Goal: Task Accomplishment & Management: Manage account settings

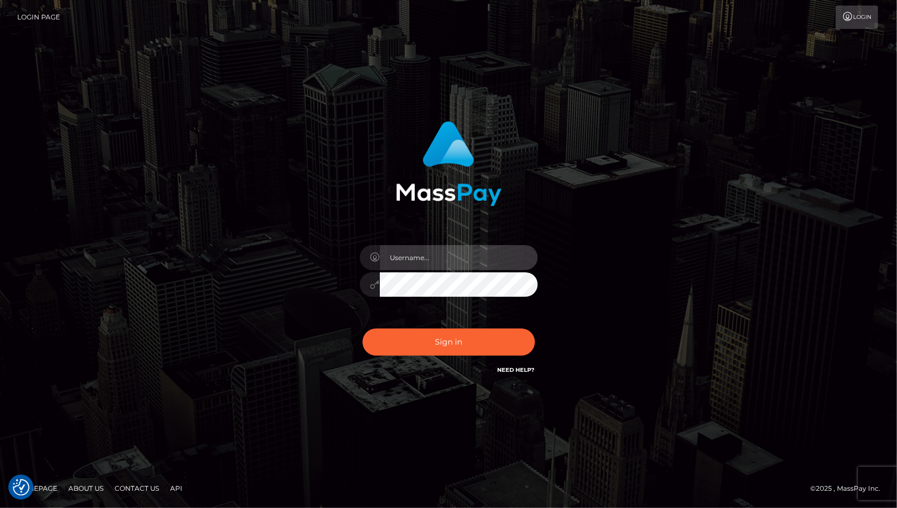
type input "cheli"
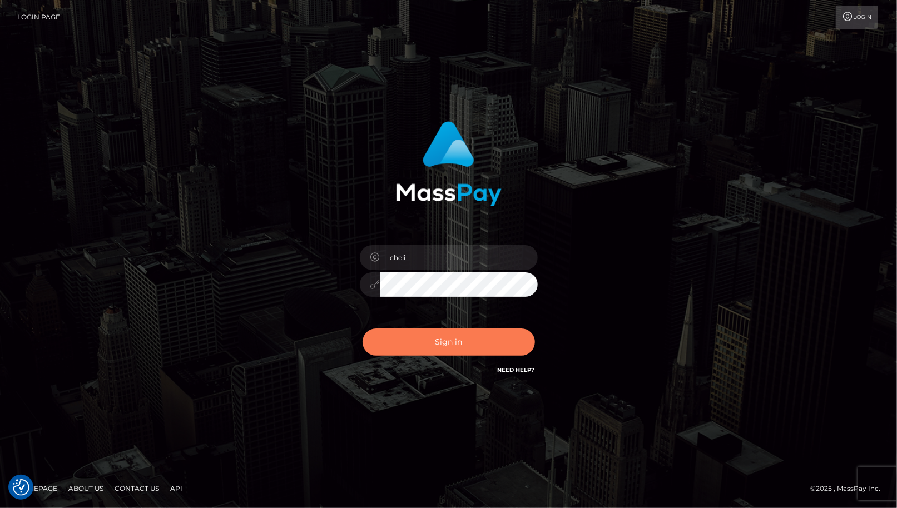
click at [425, 343] on button "Sign in" at bounding box center [449, 342] width 172 height 27
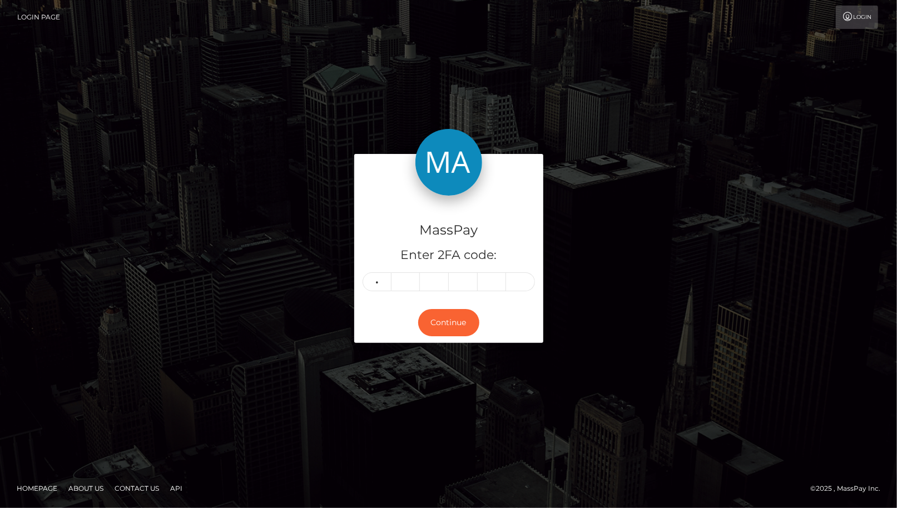
type input "9"
type input "8"
type input "9"
type input "3"
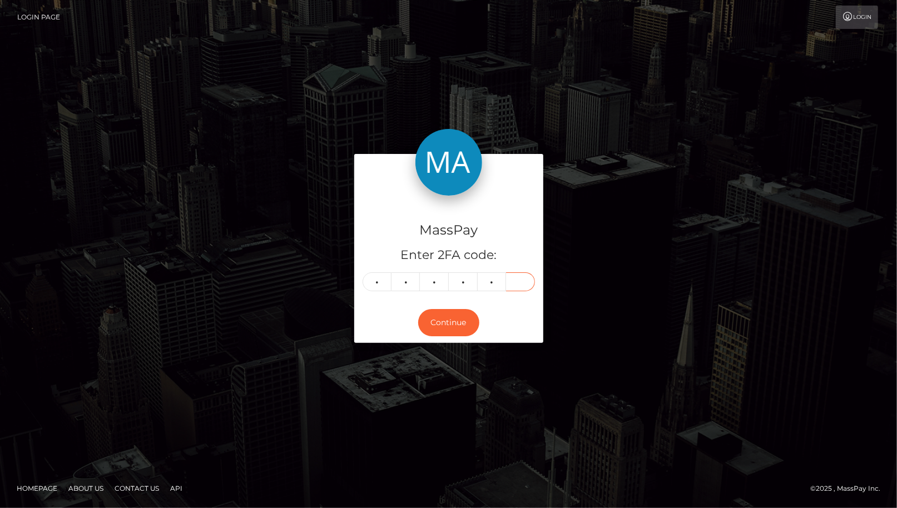
type input "5"
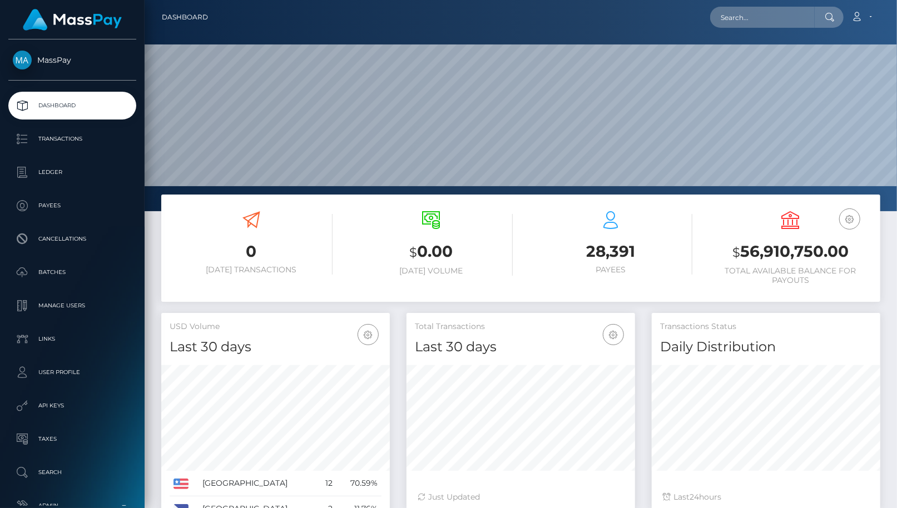
scroll to position [197, 229]
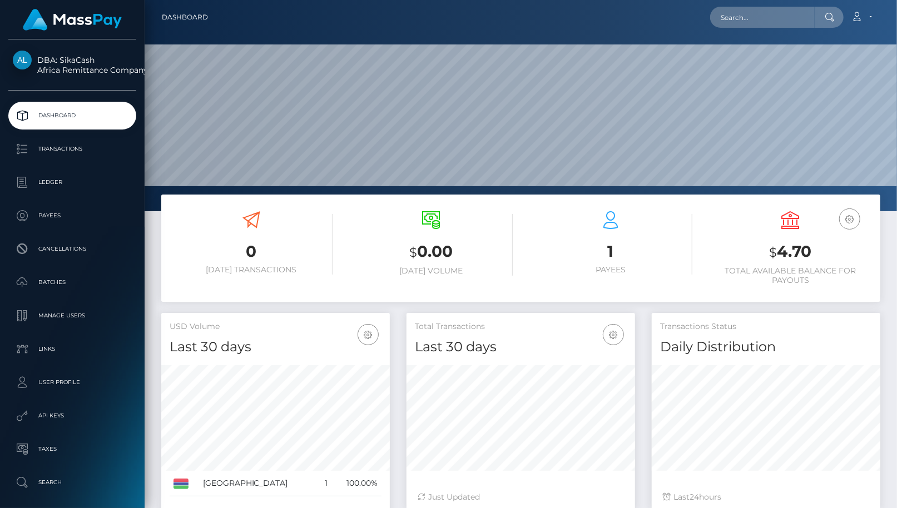
scroll to position [197, 229]
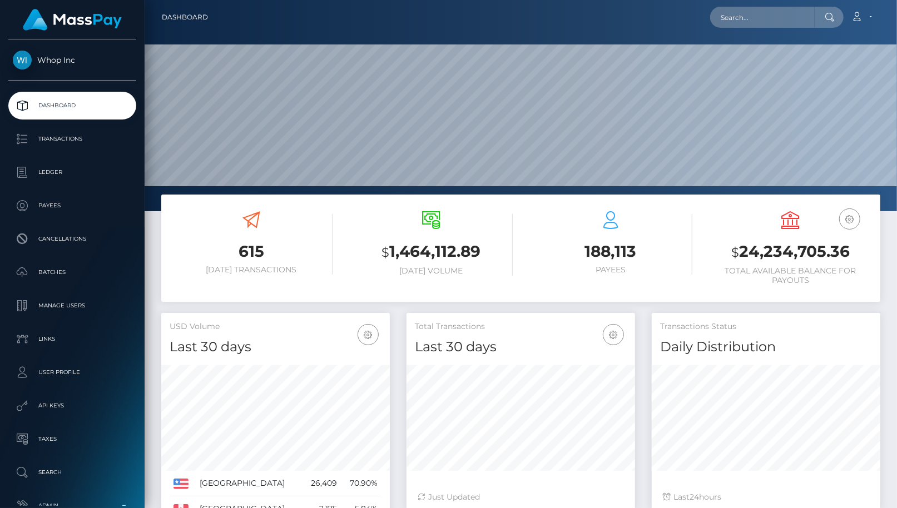
scroll to position [197, 229]
